Goal: Task Accomplishment & Management: Use online tool/utility

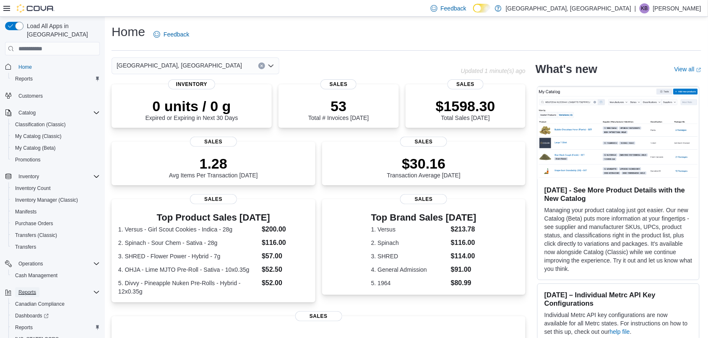
click at [29, 270] on span "Reports" at bounding box center [27, 292] width 18 height 10
click at [28, 270] on span "Reports" at bounding box center [27, 292] width 18 height 10
click at [23, 270] on span "Reports" at bounding box center [24, 328] width 18 height 10
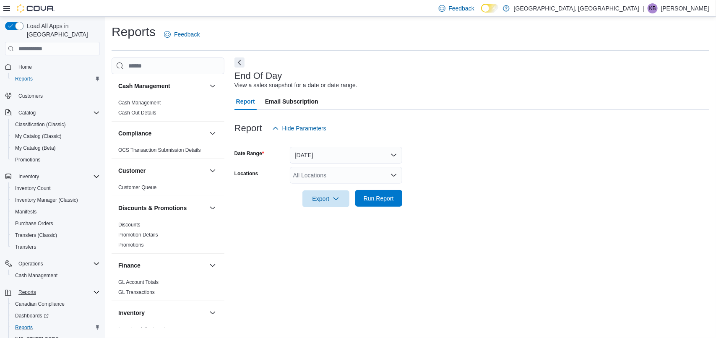
click at [382, 194] on span "Run Report" at bounding box center [378, 198] width 37 height 17
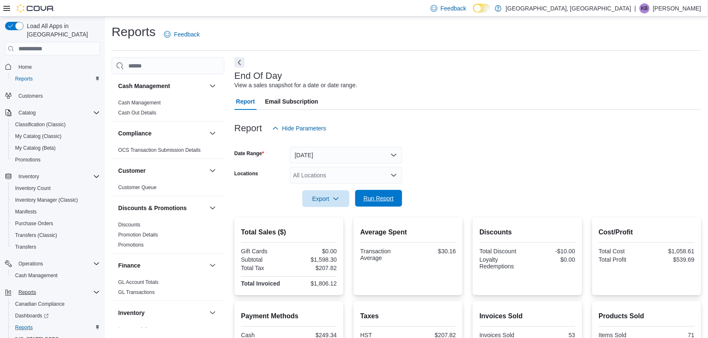
scroll to position [103, 0]
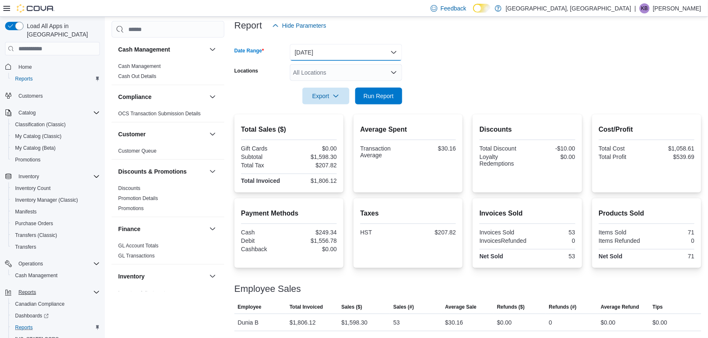
click at [311, 52] on button "Today" at bounding box center [346, 52] width 112 height 17
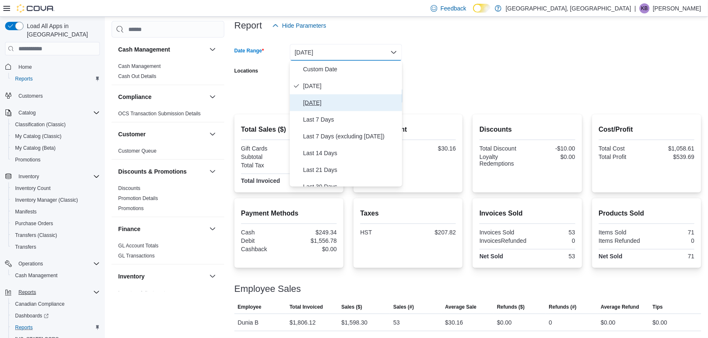
click at [314, 98] on span "Yesterday" at bounding box center [351, 103] width 96 height 10
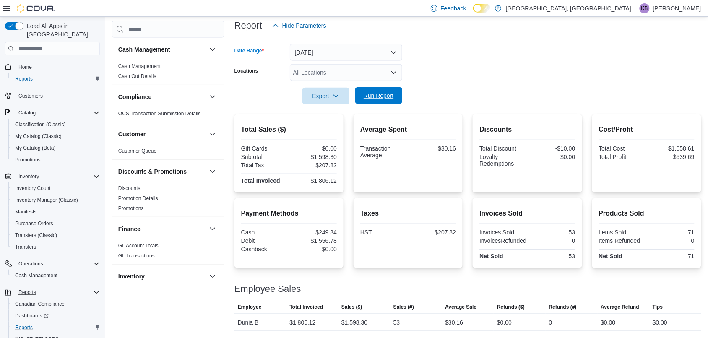
click at [373, 93] on span "Run Report" at bounding box center [379, 95] width 30 height 8
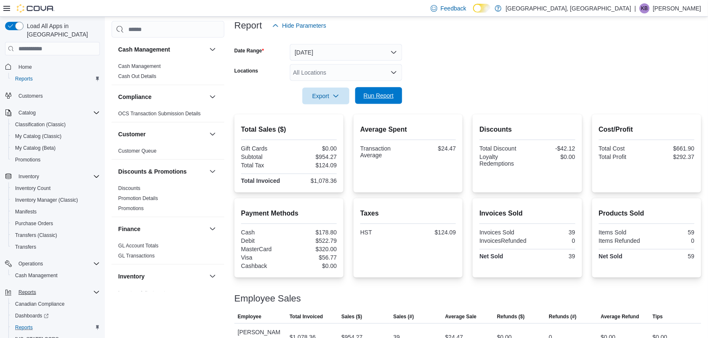
scroll to position [112, 0]
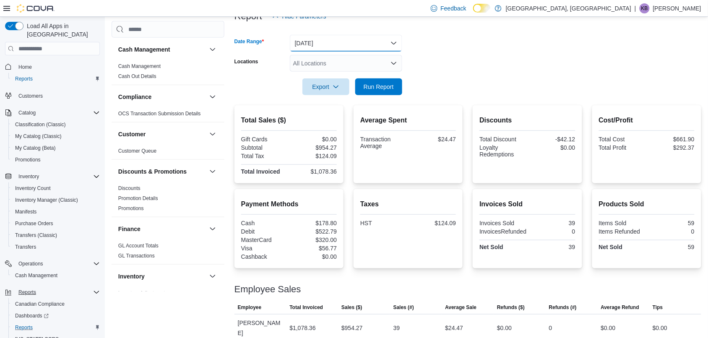
click at [323, 49] on button "Yesterday" at bounding box center [346, 43] width 112 height 17
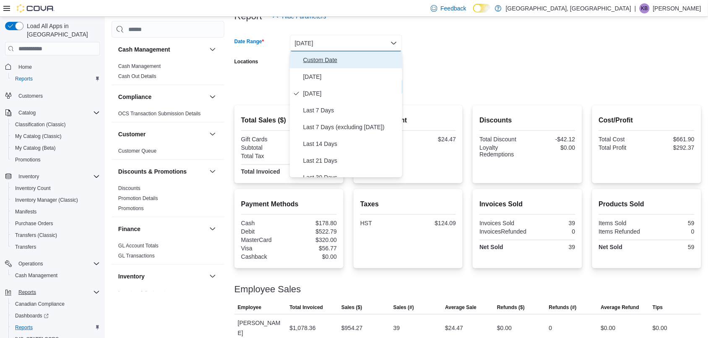
click at [310, 58] on span "Custom Date" at bounding box center [351, 60] width 96 height 10
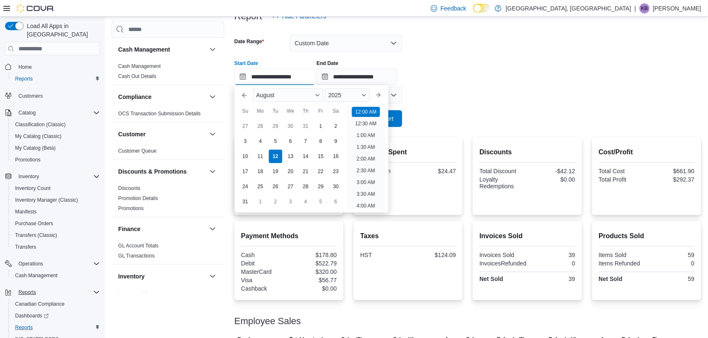
click at [284, 74] on input "**********" at bounding box center [274, 76] width 81 height 17
click at [319, 127] on div "1" at bounding box center [320, 126] width 15 height 15
type input "**********"
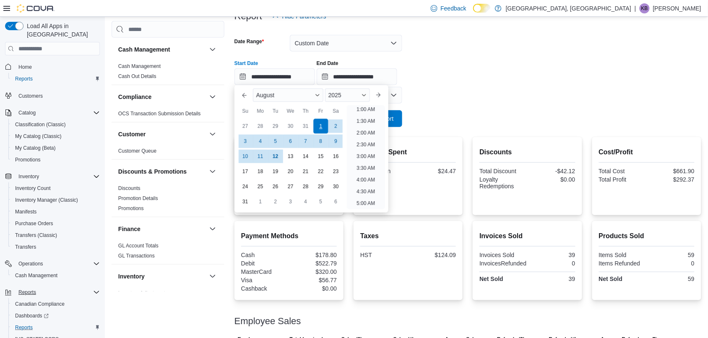
scroll to position [1, 0]
click at [443, 86] on div at bounding box center [467, 86] width 467 height 2
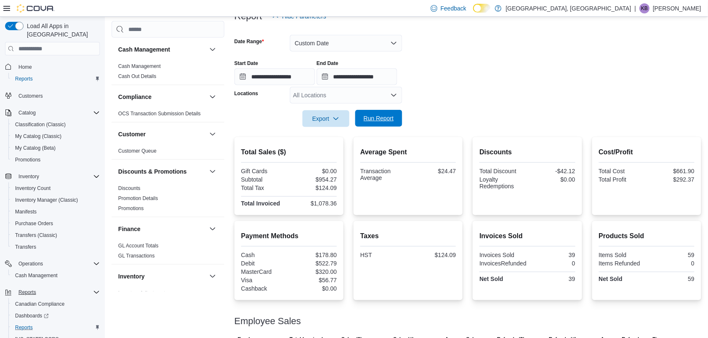
click at [376, 116] on span "Run Report" at bounding box center [379, 118] width 30 height 8
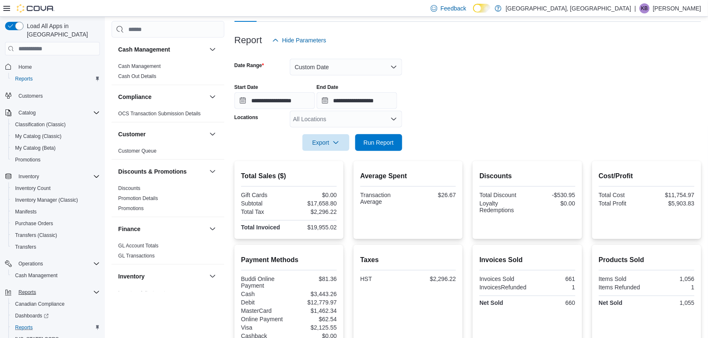
scroll to position [87, 0]
click at [363, 102] on input "**********" at bounding box center [357, 101] width 81 height 17
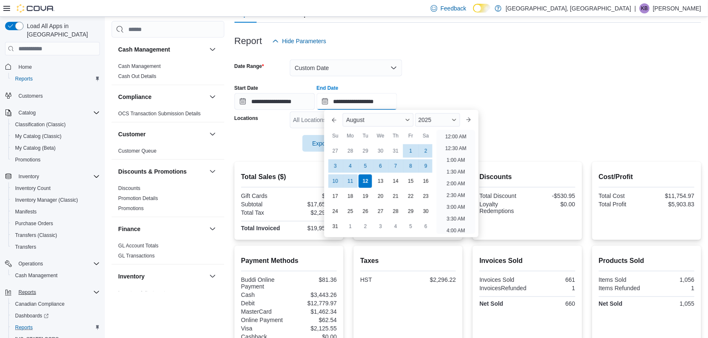
scroll to position [461, 0]
click at [304, 72] on button "Custom Date" at bounding box center [346, 68] width 112 height 17
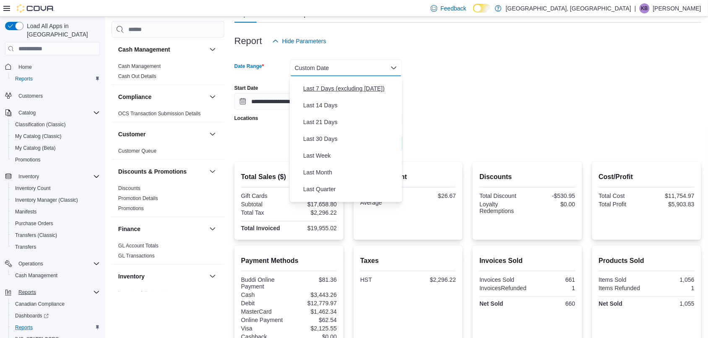
scroll to position [75, 0]
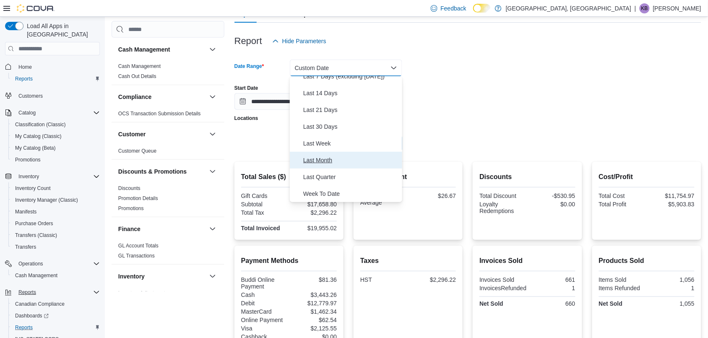
click at [322, 164] on span "Last Month" at bounding box center [351, 160] width 96 height 10
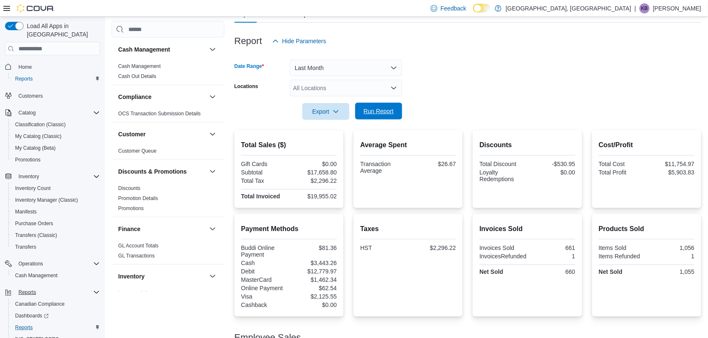
click at [366, 113] on span "Run Report" at bounding box center [379, 111] width 30 height 8
